Goal: Task Accomplishment & Management: Complete application form

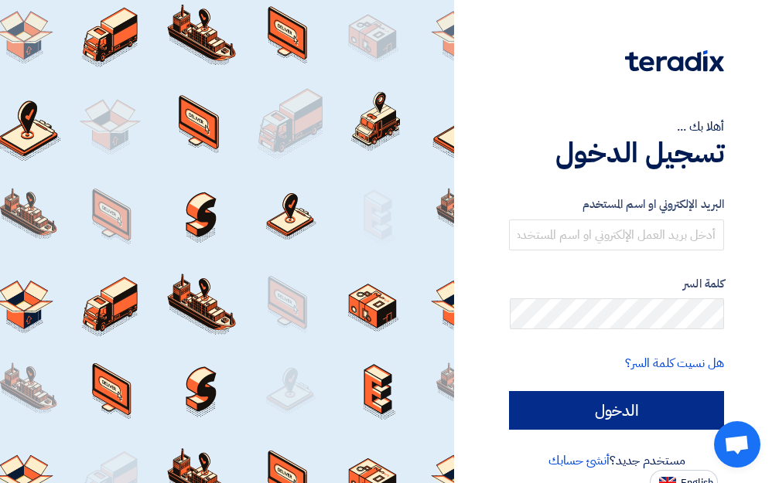
type input "[EMAIL_ADDRESS][DOMAIN_NAME]"
click at [652, 412] on input "الدخول" at bounding box center [616, 410] width 215 height 39
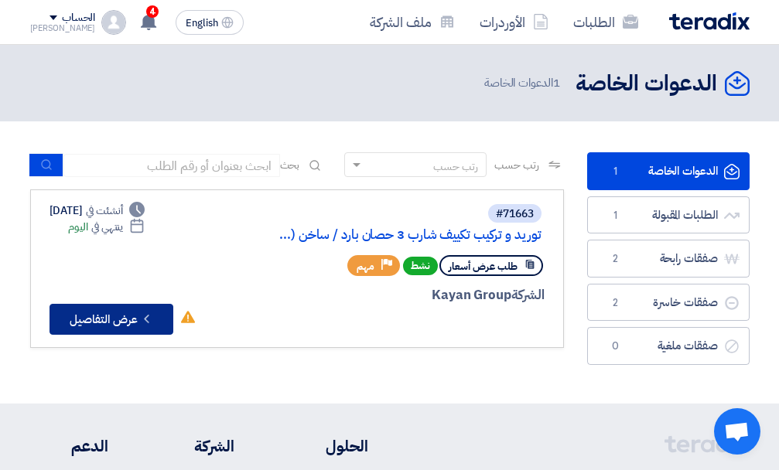
click at [138, 324] on button "Check details عرض التفاصيل" at bounding box center [112, 319] width 124 height 31
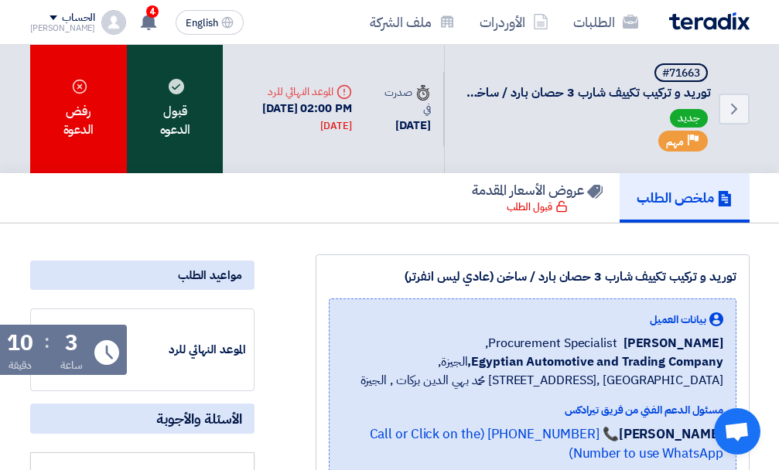
click at [154, 107] on div "قبول الدعوه" at bounding box center [175, 109] width 96 height 128
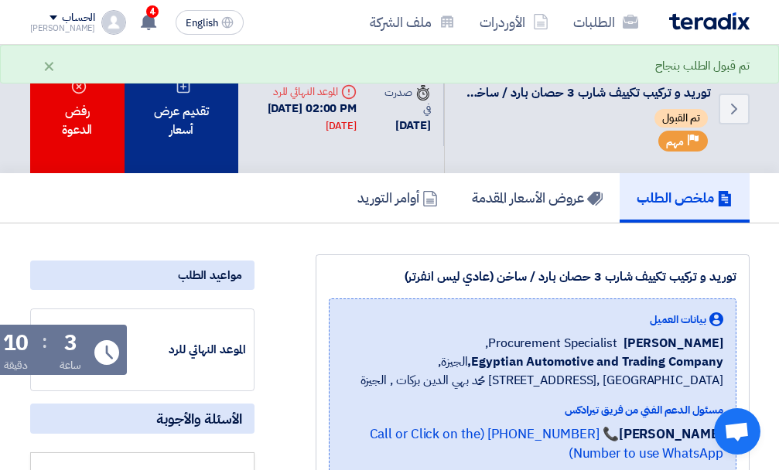
click at [188, 126] on div "تقديم عرض أسعار" at bounding box center [182, 109] width 114 height 128
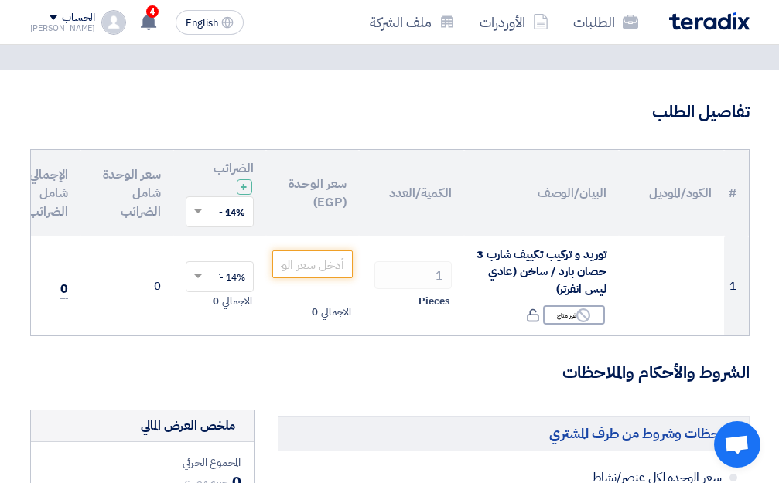
scroll to position [155, 0]
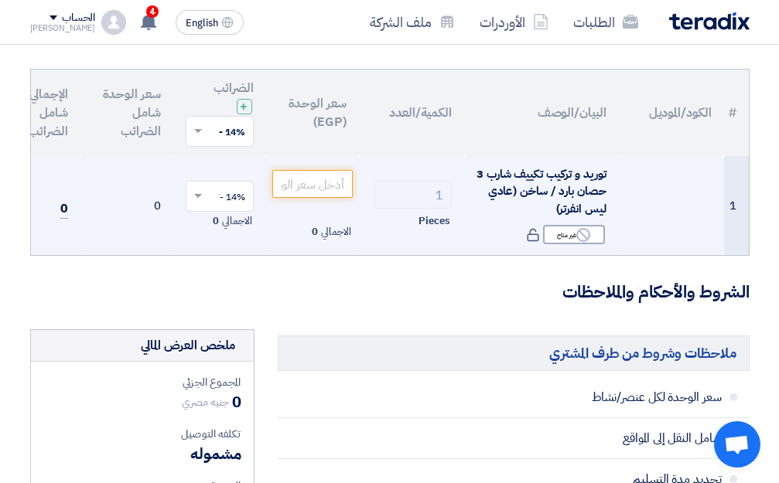
click at [438, 206] on input "1" at bounding box center [412, 195] width 77 height 28
click at [309, 189] on input "number" at bounding box center [312, 184] width 80 height 28
click at [434, 207] on input "1" at bounding box center [412, 195] width 77 height 28
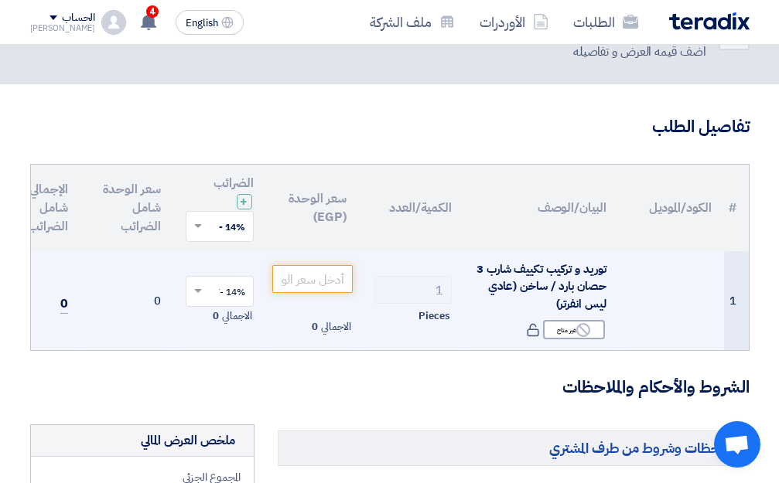
scroll to position [77, 0]
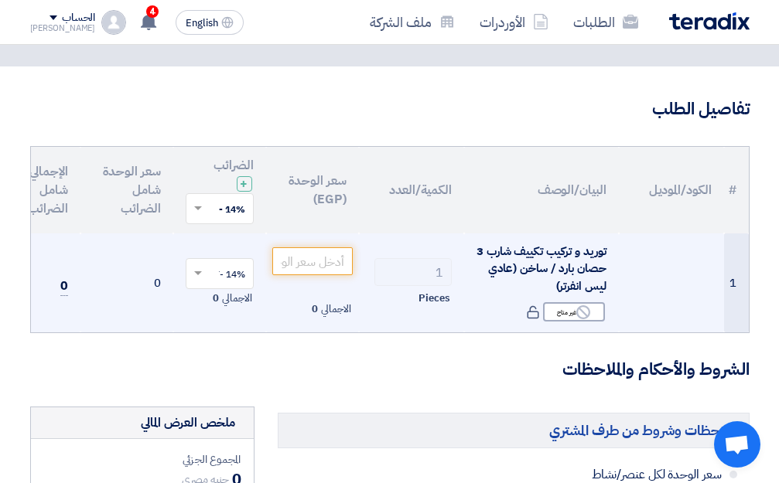
click at [528, 252] on span "توريد و تركيب تكييف شارب 3 حصان بارد / ساخن (عادي ليس انفرتر)" at bounding box center [541, 269] width 129 height 52
click at [552, 271] on span "توريد و تركيب تكييف شارب 3 حصان بارد / ساخن (عادي ليس انفرتر)" at bounding box center [541, 269] width 129 height 52
